Goal: Transaction & Acquisition: Purchase product/service

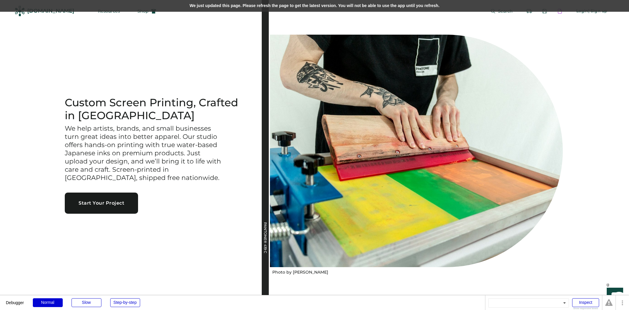
click at [206, 5] on div "We just updated this page. Please refresh the page to get the latest version. Y…" at bounding box center [314, 6] width 629 height 12
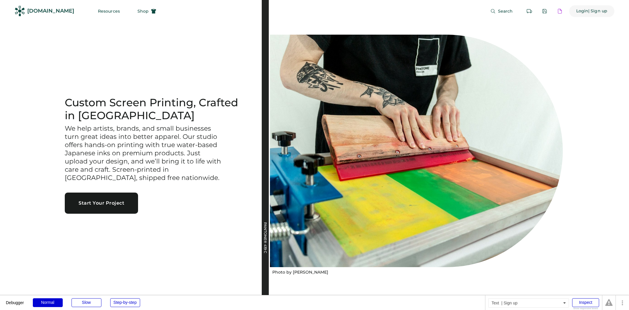
click at [593, 11] on div "| Sign up" at bounding box center [598, 11] width 19 height 6
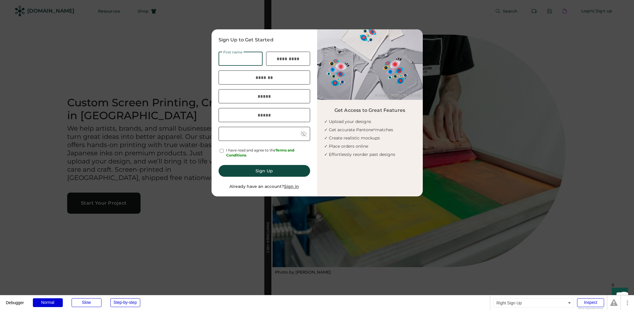
click at [471, 58] on div at bounding box center [317, 155] width 634 height 310
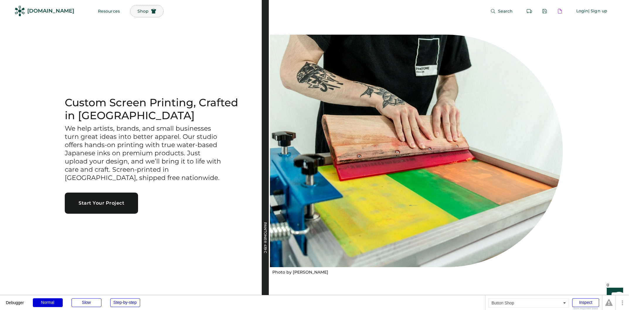
click at [138, 13] on span "Shop" at bounding box center [143, 11] width 11 height 4
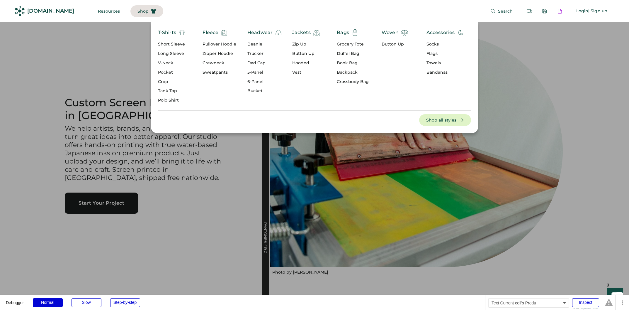
click at [215, 54] on div "Zipper Hoodie" at bounding box center [220, 54] width 34 height 6
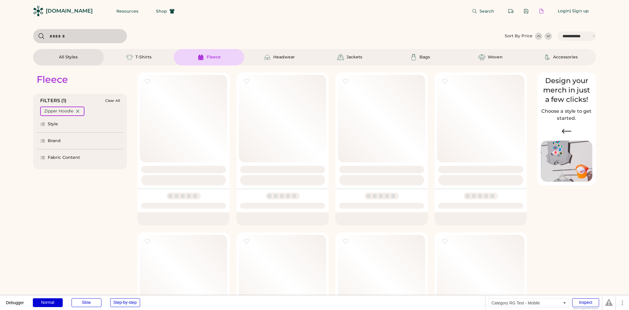
select select "*****"
select select "*"
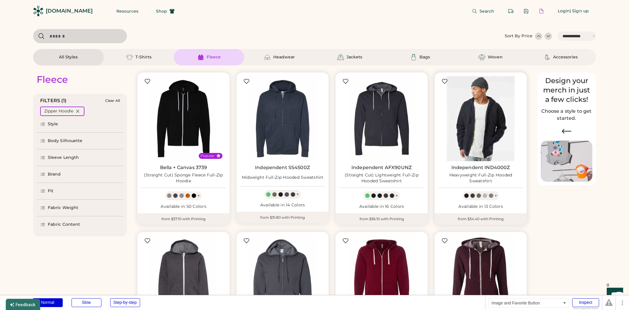
click at [482, 116] on img at bounding box center [480, 118] width 85 height 85
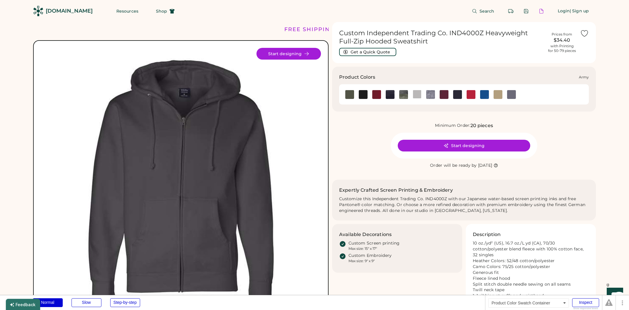
click at [350, 95] on img at bounding box center [349, 94] width 9 height 9
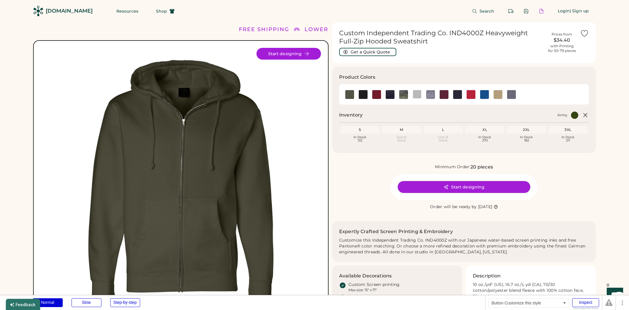
click at [464, 187] on button "Start designing" at bounding box center [464, 187] width 133 height 12
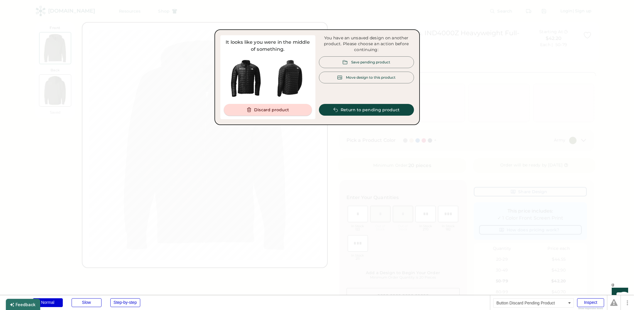
click at [280, 109] on button "Discard product" at bounding box center [268, 110] width 88 height 12
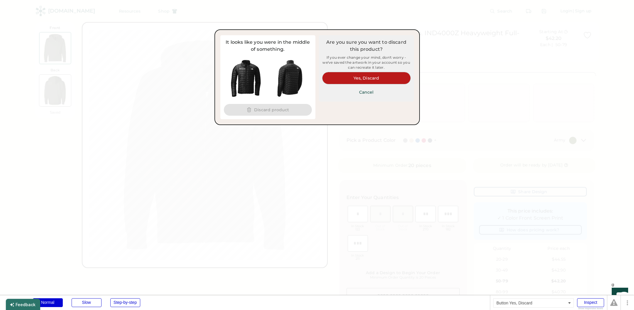
click at [377, 78] on button "Yes, Discard" at bounding box center [366, 78] width 88 height 12
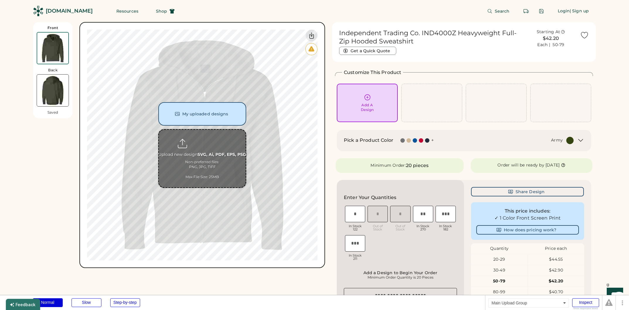
click at [201, 152] on input "file" at bounding box center [202, 158] width 87 height 57
click at [207, 111] on button "My uploaded designs" at bounding box center [202, 113] width 88 height 23
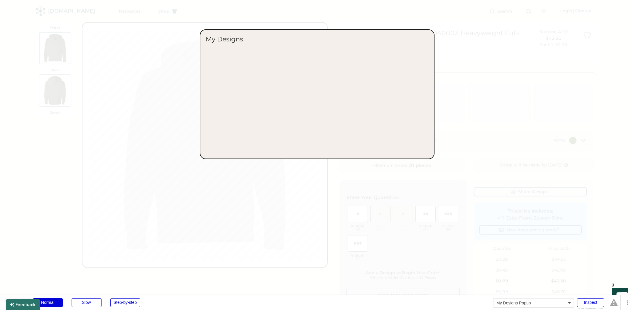
click at [328, 185] on div at bounding box center [317, 155] width 634 height 310
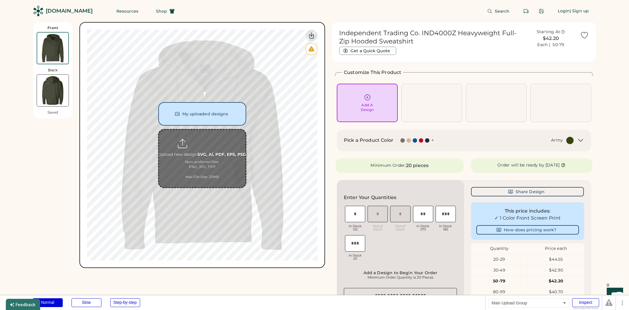
click at [200, 152] on input "file" at bounding box center [202, 158] width 87 height 57
click at [211, 119] on button "My uploaded designs" at bounding box center [202, 113] width 88 height 23
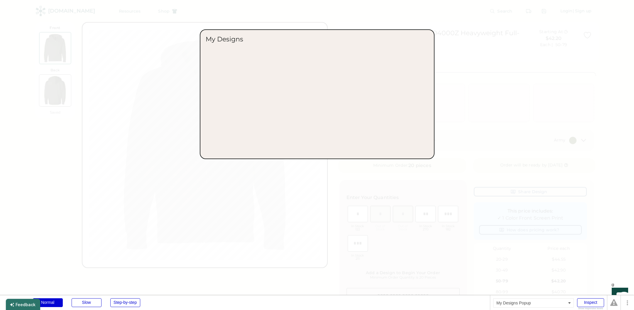
click at [355, 188] on div at bounding box center [317, 155] width 634 height 310
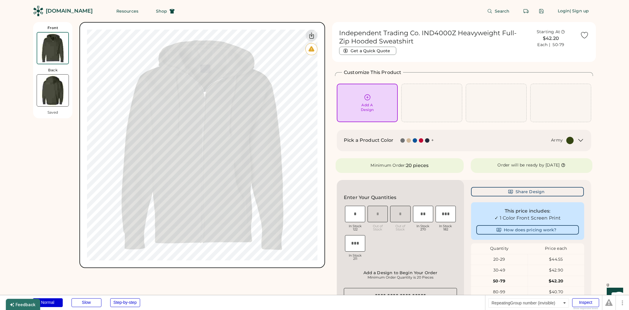
click at [0, 0] on input "file" at bounding box center [0, 0] width 0 height 0
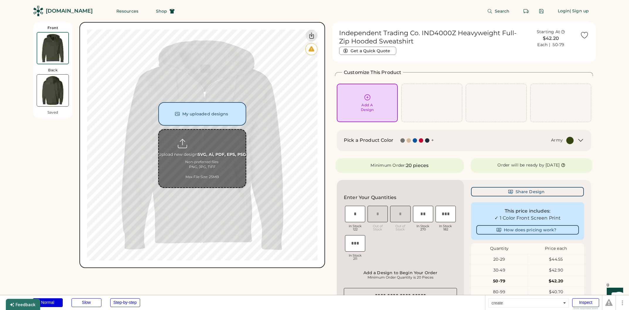
type input "**********"
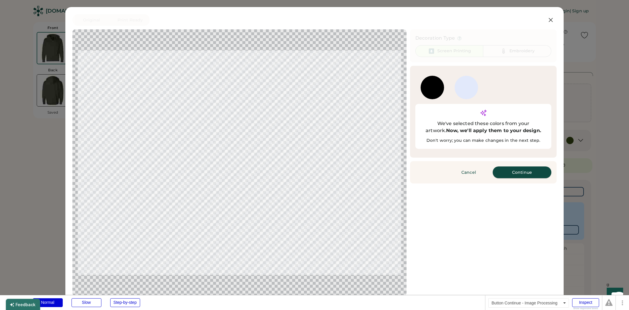
click at [522, 166] on button "Continue" at bounding box center [522, 172] width 59 height 12
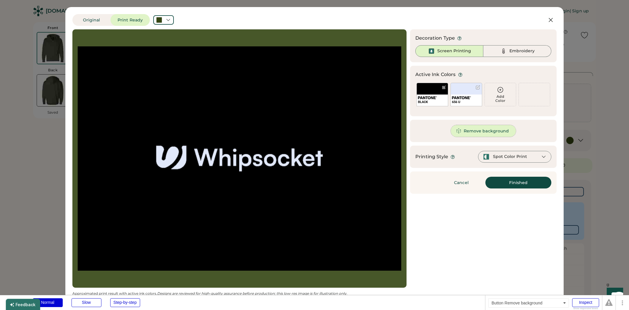
click at [480, 133] on button "Remove background" at bounding box center [483, 131] width 65 height 12
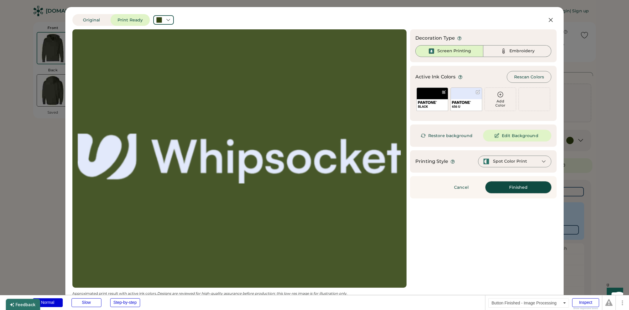
click at [513, 185] on button "Finished" at bounding box center [519, 187] width 66 height 12
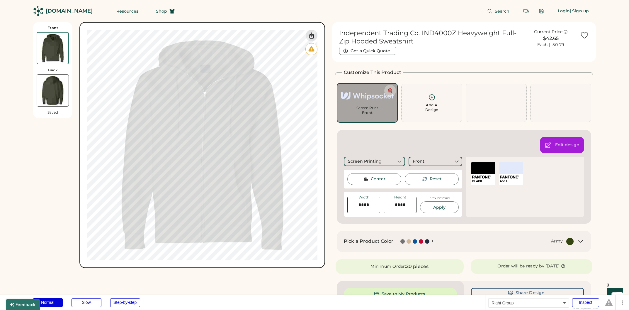
click at [394, 143] on div "Edit design Screen Printing Front Center Reset Width Height 15" x 17" max Apply…" at bounding box center [464, 177] width 255 height 94
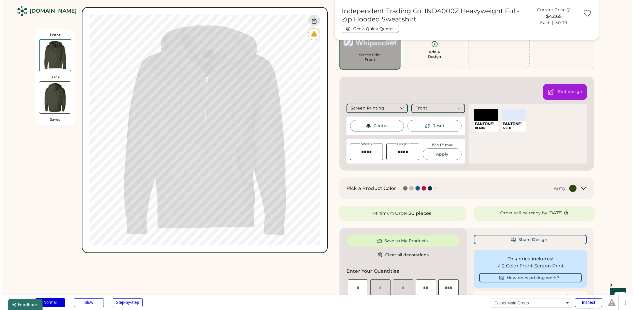
scroll to position [59, 0]
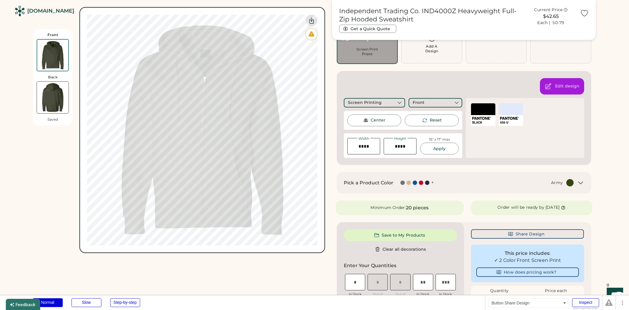
click at [531, 234] on button "Share Design" at bounding box center [527, 233] width 113 height 9
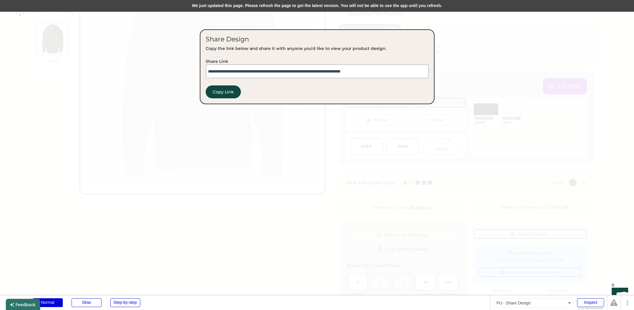
click at [240, 6] on div "We just updated this page. Please refresh the page to get the latest version. Y…" at bounding box center [317, 6] width 634 height 12
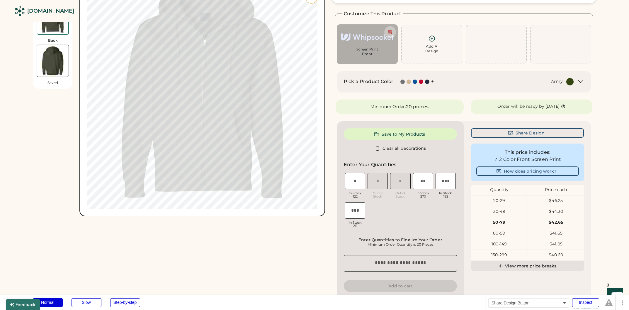
click at [538, 132] on button "Share Design" at bounding box center [527, 132] width 113 height 9
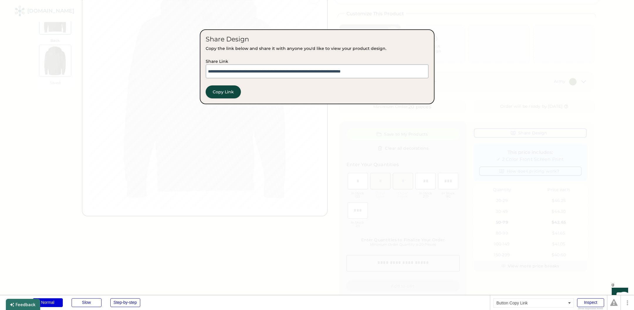
click at [229, 91] on button "Copy Link" at bounding box center [223, 91] width 35 height 13
click at [223, 93] on button "Copy Link" at bounding box center [223, 91] width 35 height 13
click at [252, 85] on div "Share Design Copy the link below and share it with anyone you'd like to view yo…" at bounding box center [317, 66] width 235 height 75
click at [221, 89] on button "Copy Link" at bounding box center [223, 91] width 35 height 13
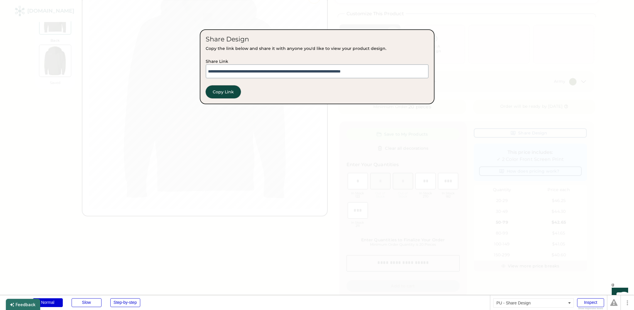
click at [221, 89] on button "Copy Link" at bounding box center [223, 91] width 35 height 13
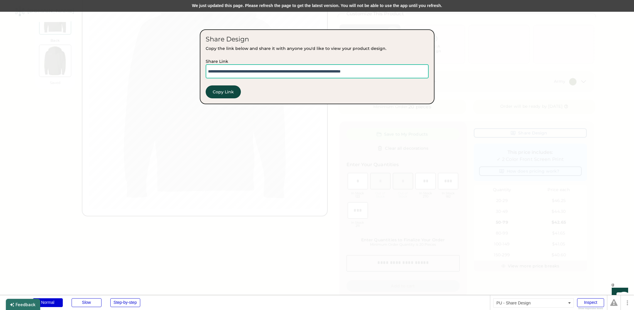
click at [205, 4] on div "We just updated this page. Please refresh the page to get the latest version. Y…" at bounding box center [317, 6] width 634 height 12
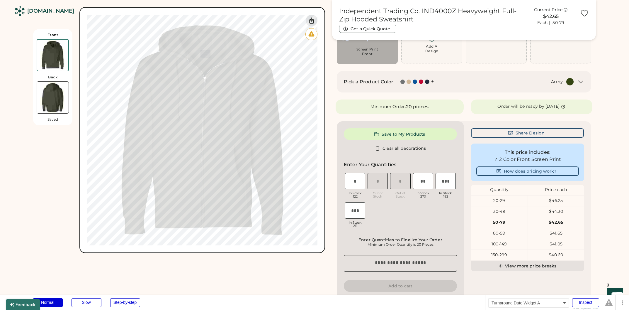
click at [473, 101] on div "Order will be ready by Tuesday, Sep. 9" at bounding box center [532, 106] width 122 height 15
click at [527, 133] on button "Share Design" at bounding box center [527, 132] width 113 height 9
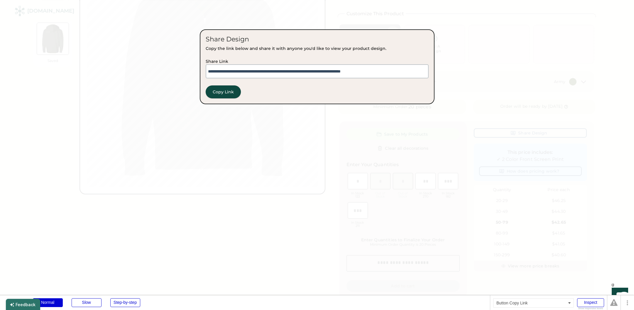
click at [214, 94] on button "Copy Link" at bounding box center [223, 91] width 35 height 13
click at [226, 90] on button "Copy Link" at bounding box center [223, 91] width 35 height 13
click at [222, 91] on button "Copy Link" at bounding box center [223, 91] width 35 height 13
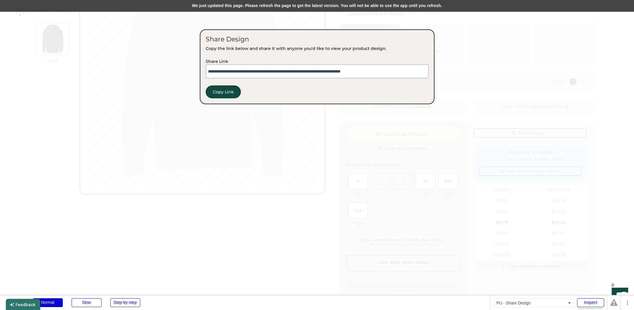
click at [242, 7] on div "We just updated this page. Please refresh the page to get the latest version. Y…" at bounding box center [317, 6] width 634 height 12
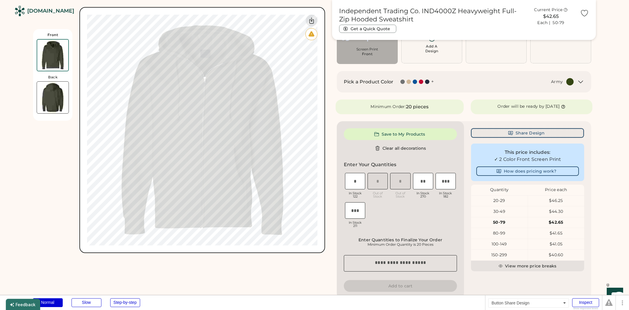
click at [523, 132] on button "Share Design" at bounding box center [527, 132] width 113 height 9
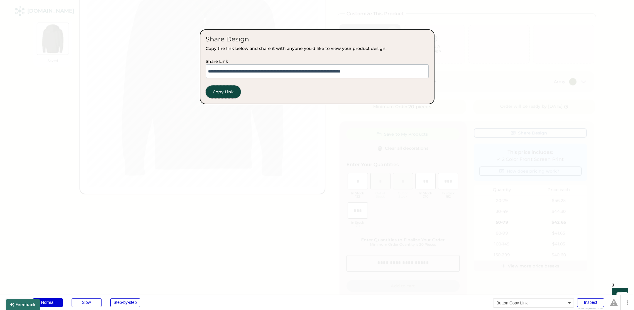
click at [227, 89] on button "Copy Link" at bounding box center [223, 91] width 35 height 13
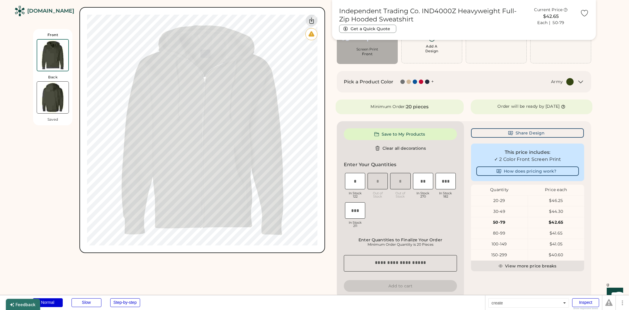
click at [37, 180] on div "Front Back Saved Upload new design SVG, Ai, PDF, EPS, PSD Non-preferred files: …" at bounding box center [179, 126] width 292 height 253
click at [39, 176] on div "Front Back Saved Upload new design SVG, Ai, PDF, EPS, PSD Non-preferred files: …" at bounding box center [179, 126] width 292 height 253
click at [544, 134] on button "Share Design" at bounding box center [527, 132] width 113 height 9
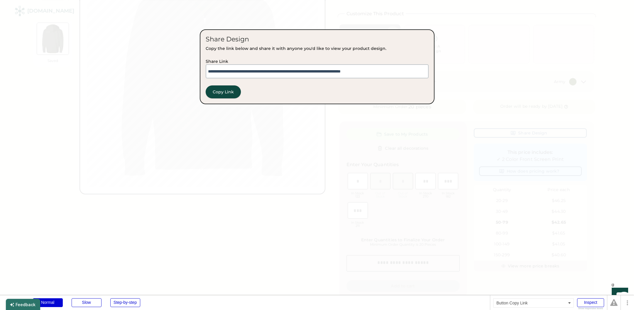
click at [222, 90] on button "Copy Link" at bounding box center [223, 91] width 35 height 13
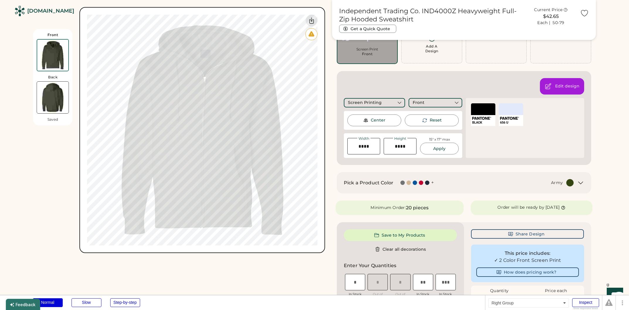
click at [384, 82] on div "Edit design Screen Printing Front Center Reset Width Height 15" x 17" max Apply…" at bounding box center [464, 118] width 255 height 94
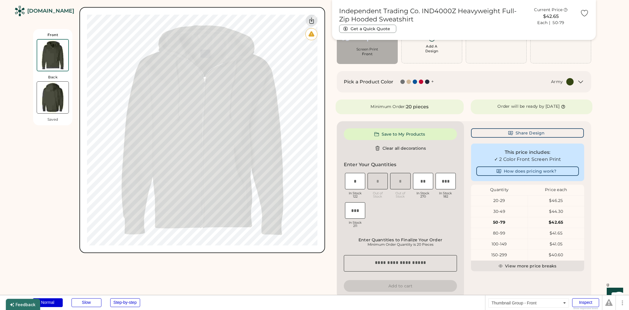
click at [58, 62] on img at bounding box center [52, 55] width 31 height 31
click at [57, 100] on img at bounding box center [53, 98] width 32 height 32
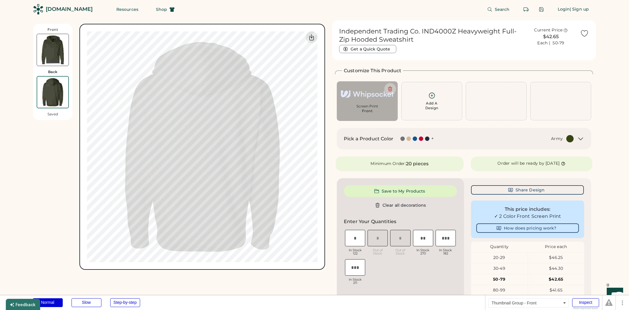
click at [56, 53] on img at bounding box center [53, 50] width 32 height 32
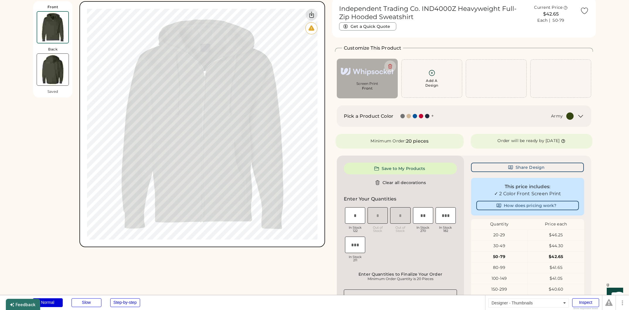
scroll to position [26, 0]
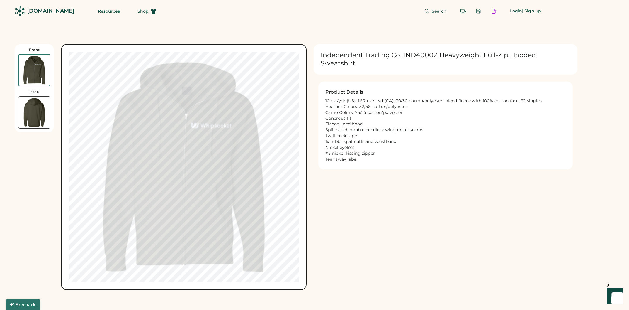
click at [28, 114] on img at bounding box center [34, 112] width 32 height 32
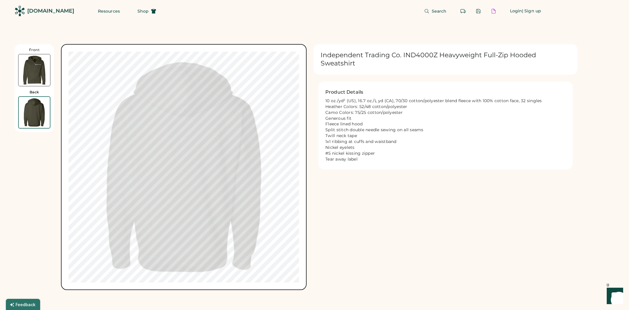
click at [28, 72] on img at bounding box center [34, 70] width 32 height 32
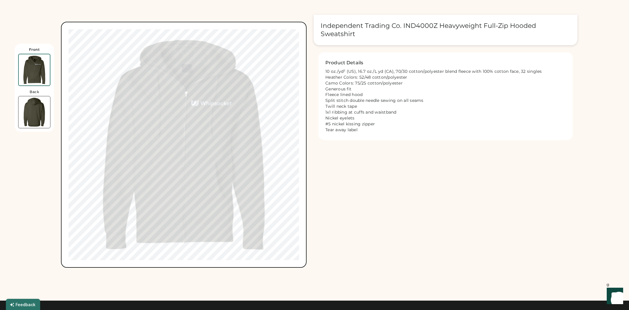
scroll to position [44, 0]
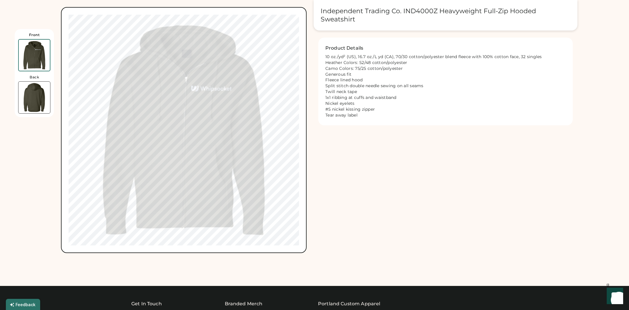
click at [27, 95] on img at bounding box center [34, 98] width 32 height 32
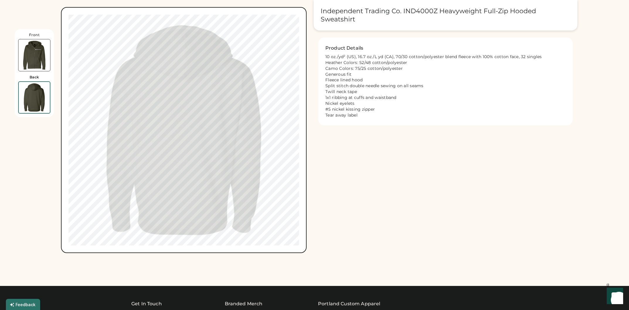
click at [32, 59] on img at bounding box center [34, 55] width 32 height 32
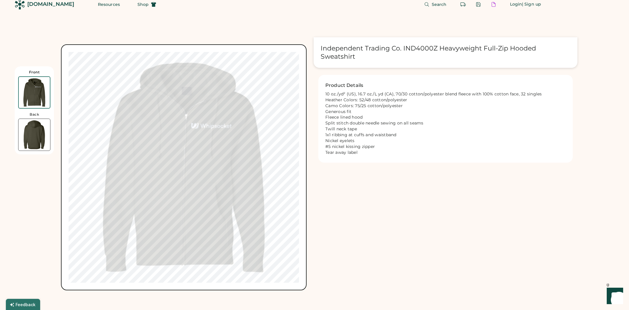
scroll to position [0, 0]
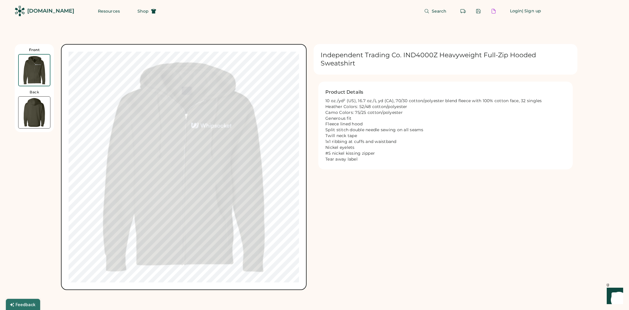
click at [38, 82] on img at bounding box center [34, 70] width 31 height 31
click at [40, 108] on img at bounding box center [34, 112] width 32 height 32
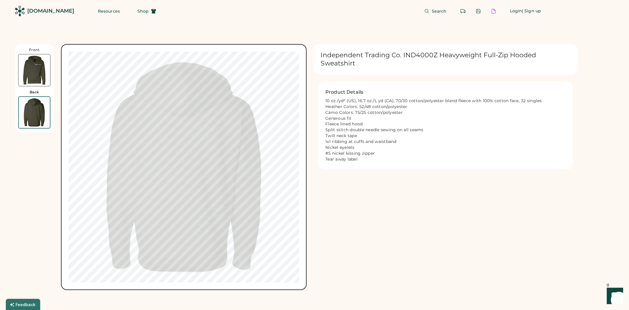
click at [34, 74] on img at bounding box center [34, 70] width 32 height 32
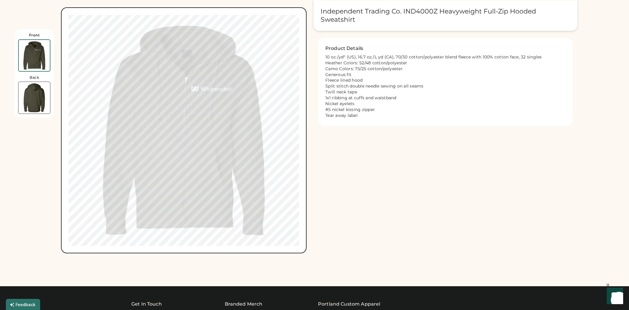
scroll to position [44, 0]
click at [33, 80] on div "Back" at bounding box center [34, 94] width 32 height 39
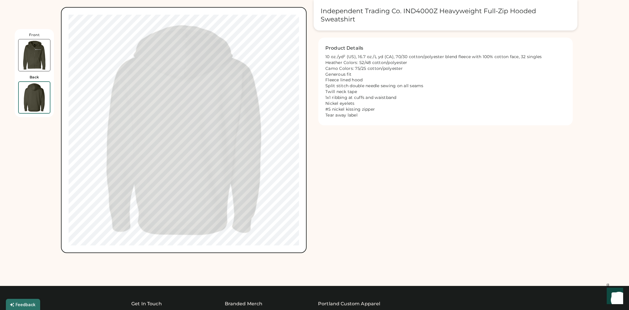
click at [35, 57] on img at bounding box center [34, 55] width 32 height 32
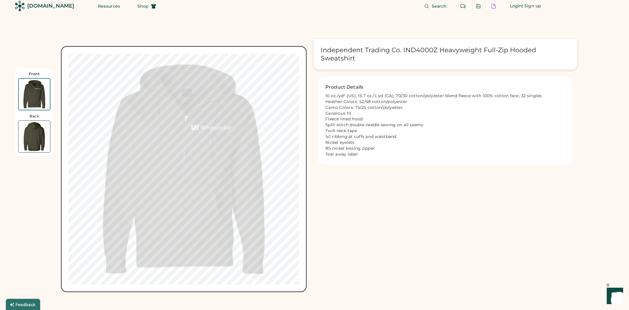
scroll to position [0, 0]
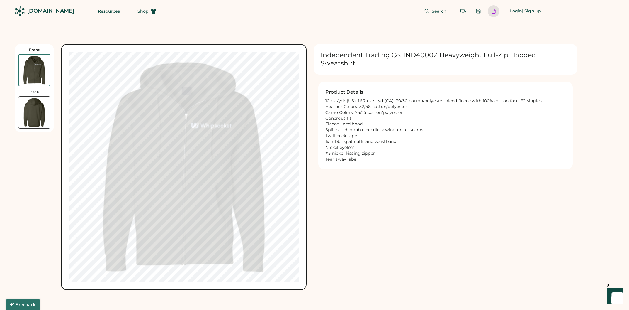
click at [491, 13] on div at bounding box center [493, 11] width 5 height 5
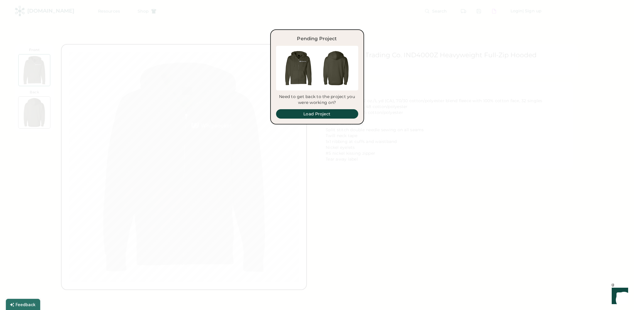
click at [437, 81] on div at bounding box center [317, 155] width 634 height 310
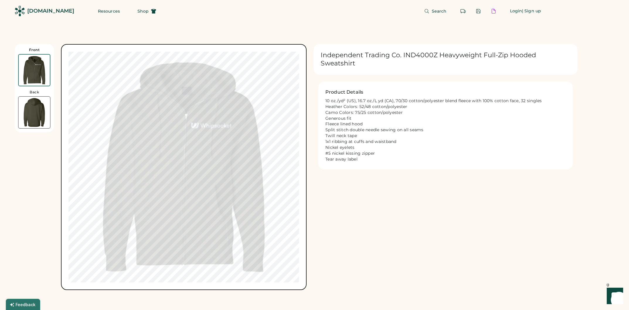
click at [33, 79] on img at bounding box center [34, 70] width 31 height 31
click at [32, 112] on img at bounding box center [34, 112] width 32 height 32
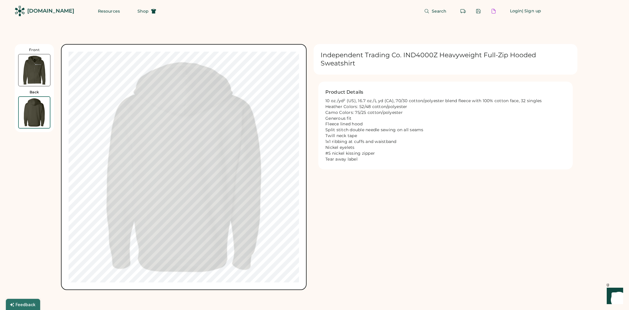
click at [35, 61] on img at bounding box center [34, 70] width 32 height 32
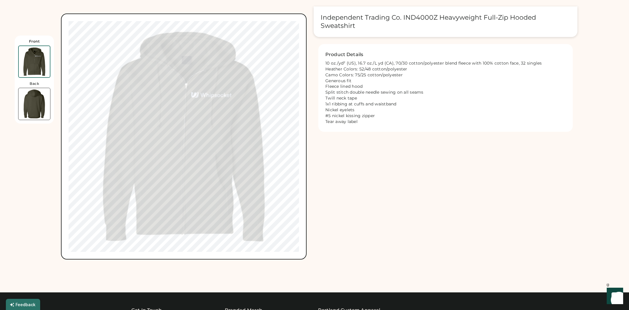
scroll to position [44, 0]
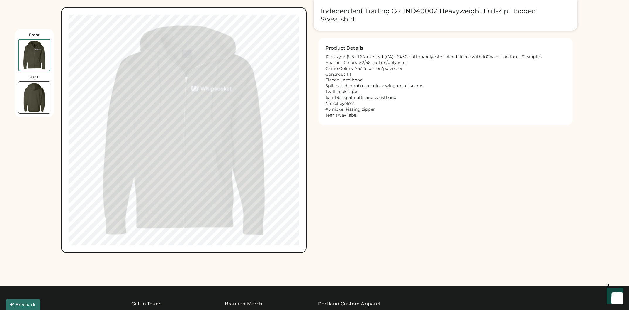
click at [35, 88] on img at bounding box center [34, 98] width 32 height 32
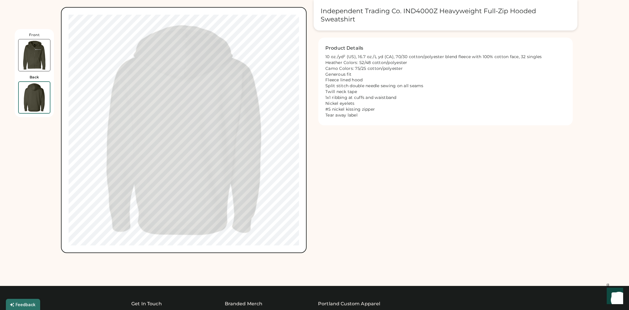
click at [37, 60] on img at bounding box center [34, 55] width 32 height 32
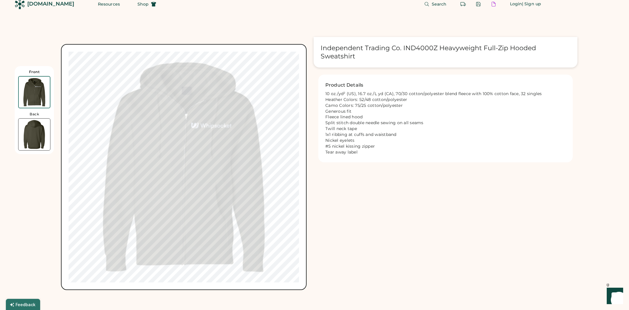
scroll to position [0, 0]
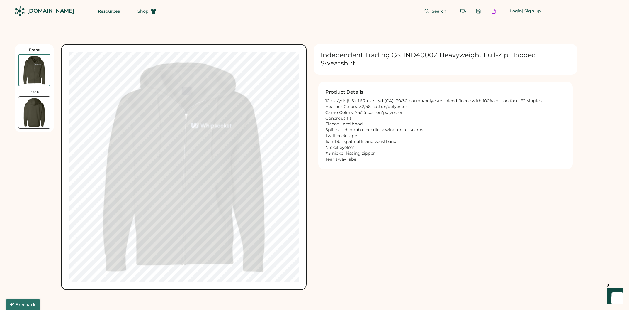
click at [35, 75] on img at bounding box center [34, 70] width 31 height 31
click at [36, 107] on img at bounding box center [34, 112] width 32 height 32
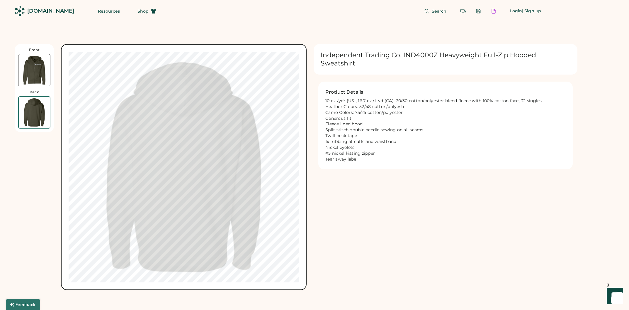
click at [41, 70] on img at bounding box center [34, 70] width 32 height 32
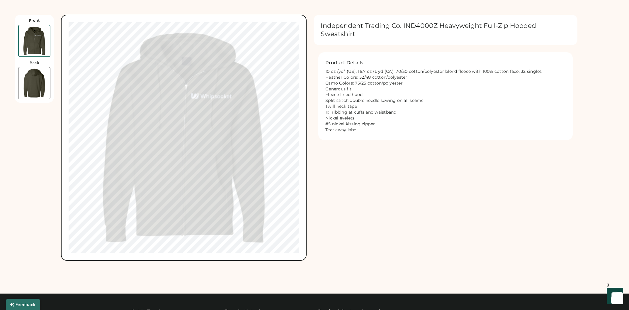
scroll to position [44, 0]
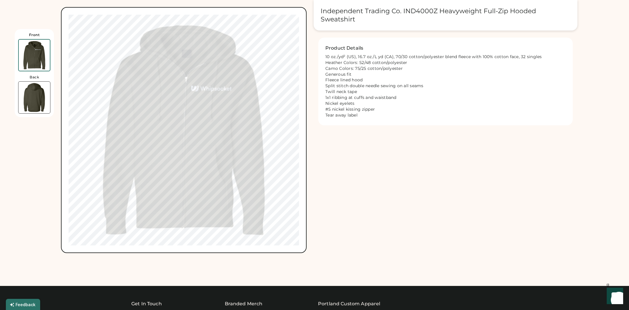
click at [35, 98] on img at bounding box center [34, 98] width 32 height 32
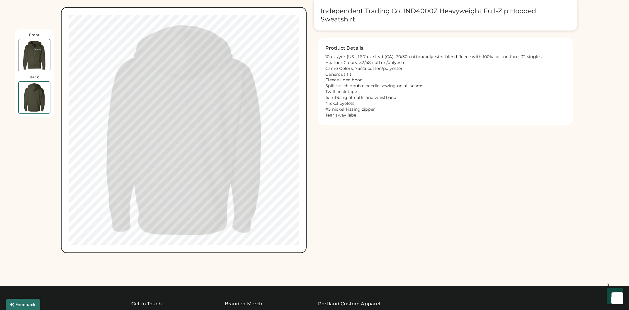
click at [37, 57] on img at bounding box center [34, 55] width 32 height 32
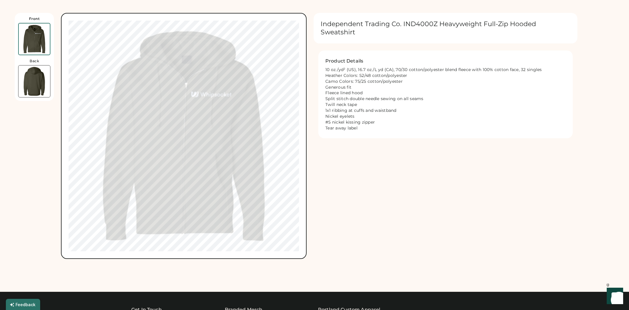
scroll to position [0, 0]
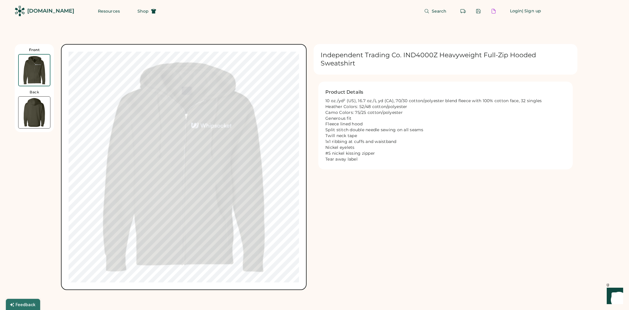
click at [37, 105] on img at bounding box center [34, 112] width 32 height 32
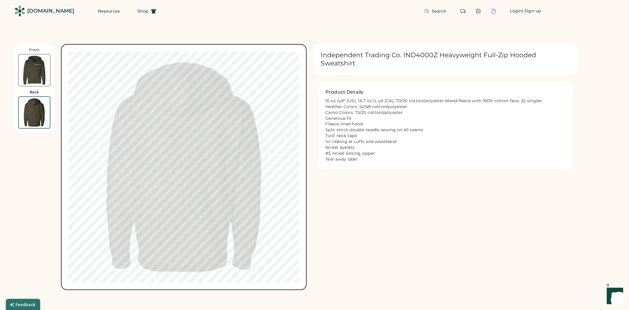
click at [39, 66] on img at bounding box center [34, 70] width 32 height 32
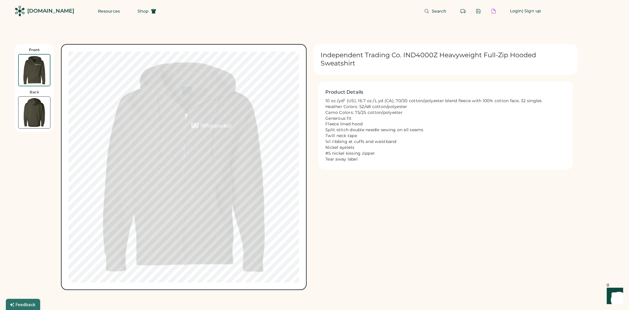
click at [35, 106] on img at bounding box center [34, 112] width 32 height 32
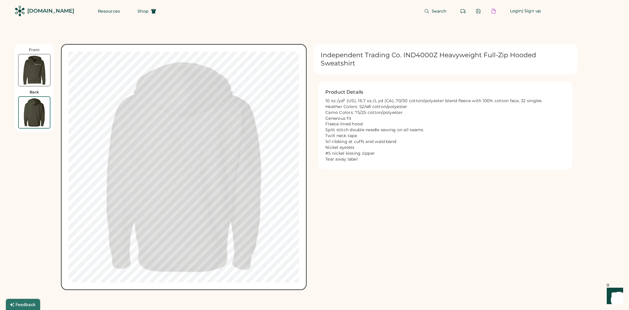
click at [41, 71] on img at bounding box center [34, 70] width 32 height 32
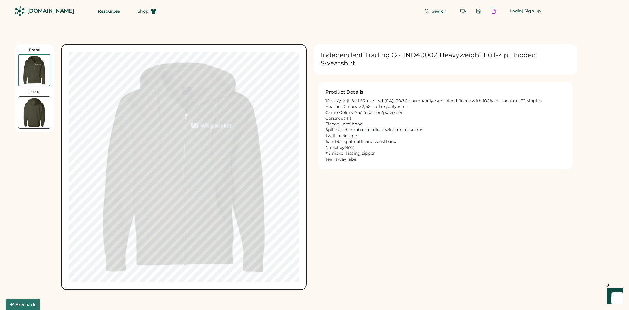
drag, startPoint x: 28, startPoint y: 102, endPoint x: 30, endPoint y: 98, distance: 4.3
click at [28, 102] on img at bounding box center [34, 112] width 32 height 32
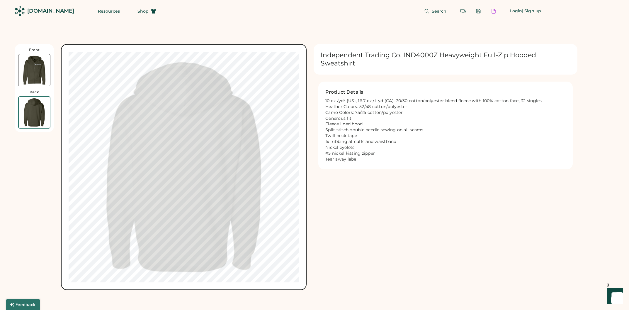
click at [35, 74] on img at bounding box center [34, 70] width 32 height 32
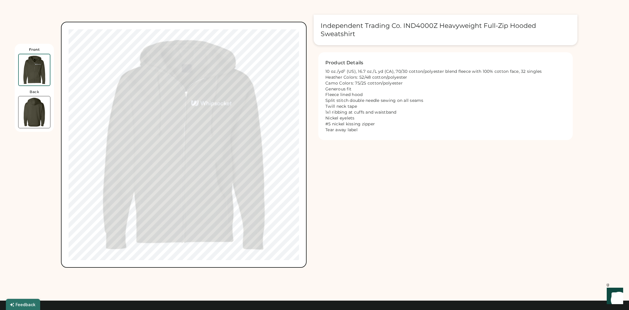
scroll to position [44, 0]
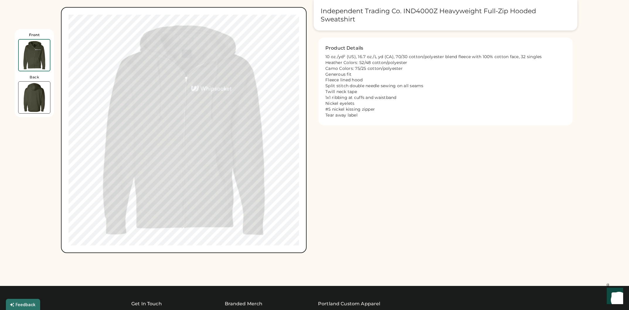
click at [38, 86] on img at bounding box center [34, 98] width 32 height 32
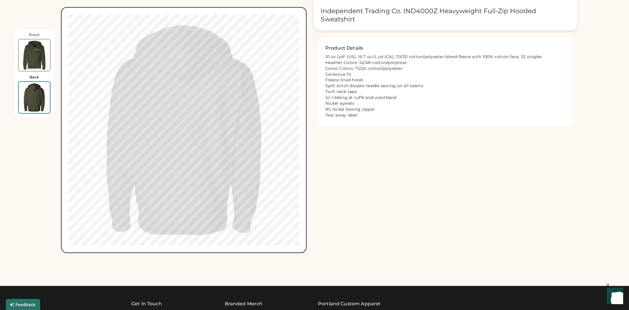
click at [39, 57] on img at bounding box center [34, 55] width 32 height 32
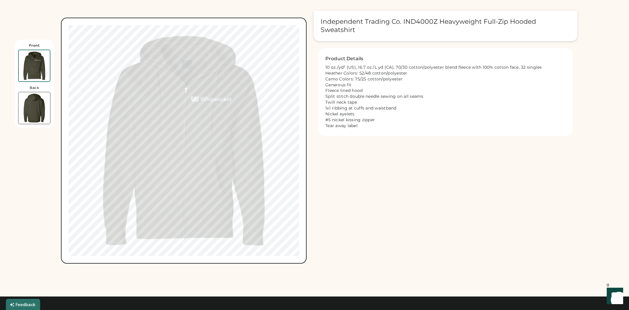
scroll to position [0, 0]
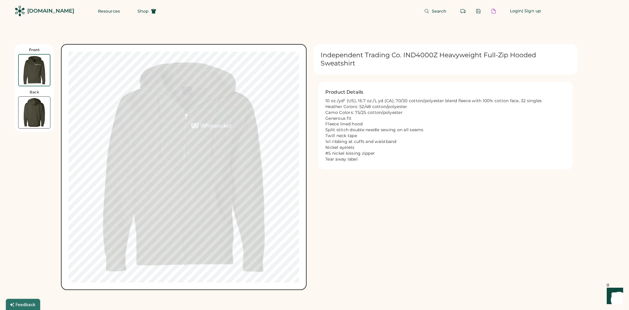
click at [39, 105] on img at bounding box center [34, 112] width 32 height 32
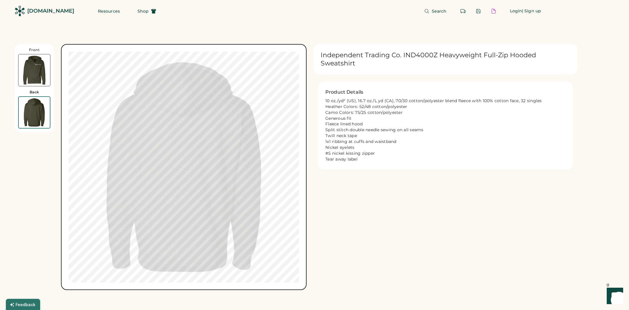
click at [38, 70] on img at bounding box center [34, 70] width 32 height 32
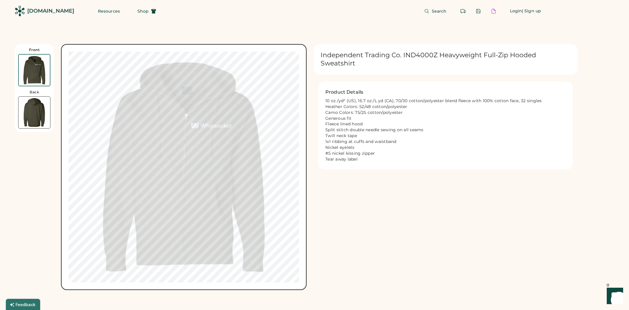
click at [33, 100] on img at bounding box center [34, 112] width 32 height 32
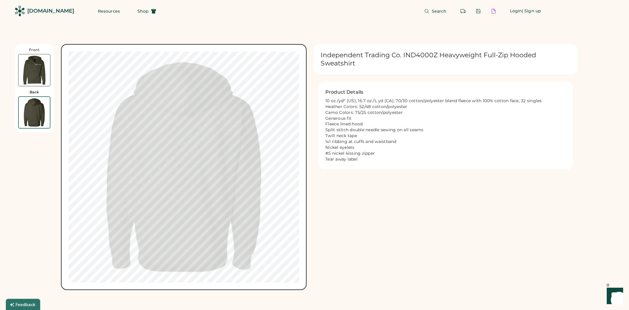
click at [39, 73] on img at bounding box center [34, 70] width 32 height 32
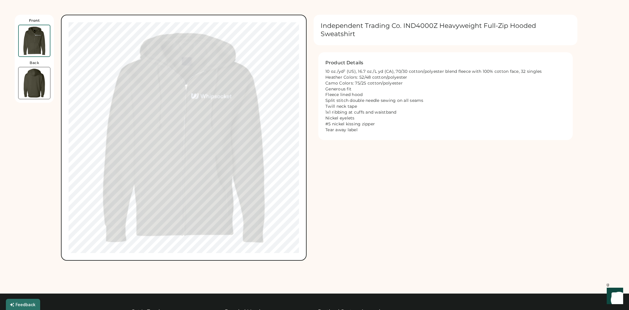
scroll to position [44, 0]
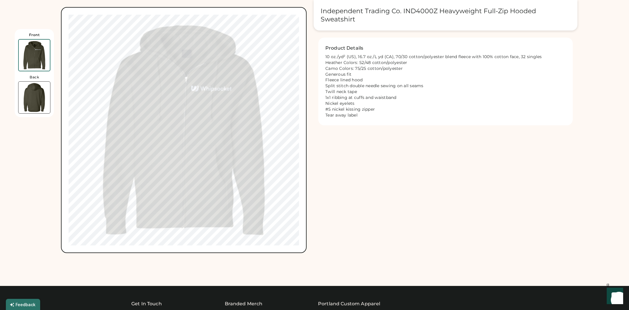
click at [42, 94] on img at bounding box center [34, 98] width 32 height 32
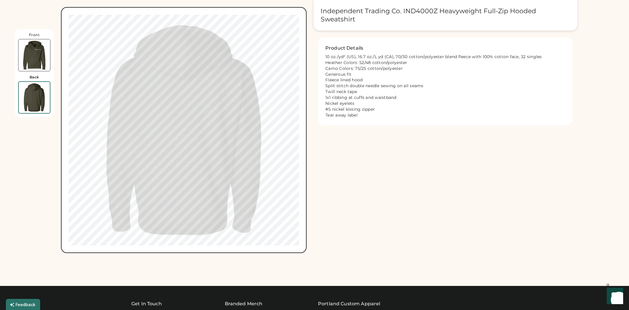
click at [41, 61] on img at bounding box center [34, 55] width 32 height 32
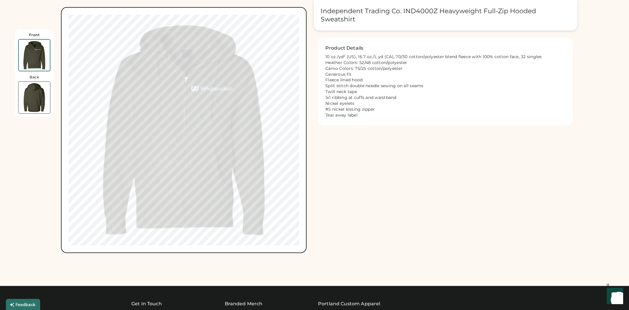
click at [49, 97] on img at bounding box center [34, 98] width 32 height 32
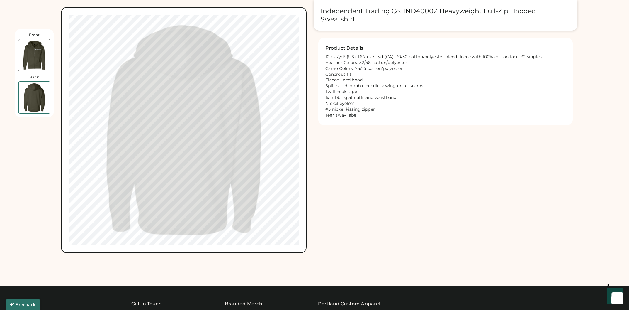
click at [35, 60] on img at bounding box center [34, 55] width 32 height 32
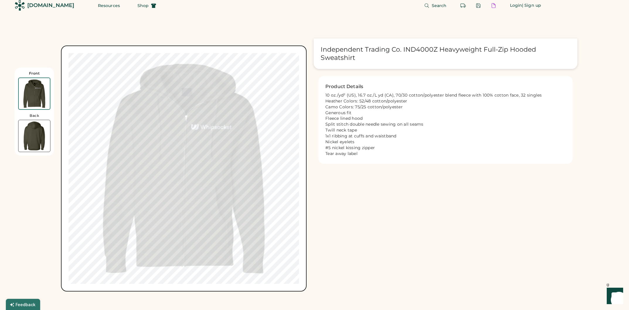
scroll to position [0, 0]
